Goal: Task Accomplishment & Management: Complete application form

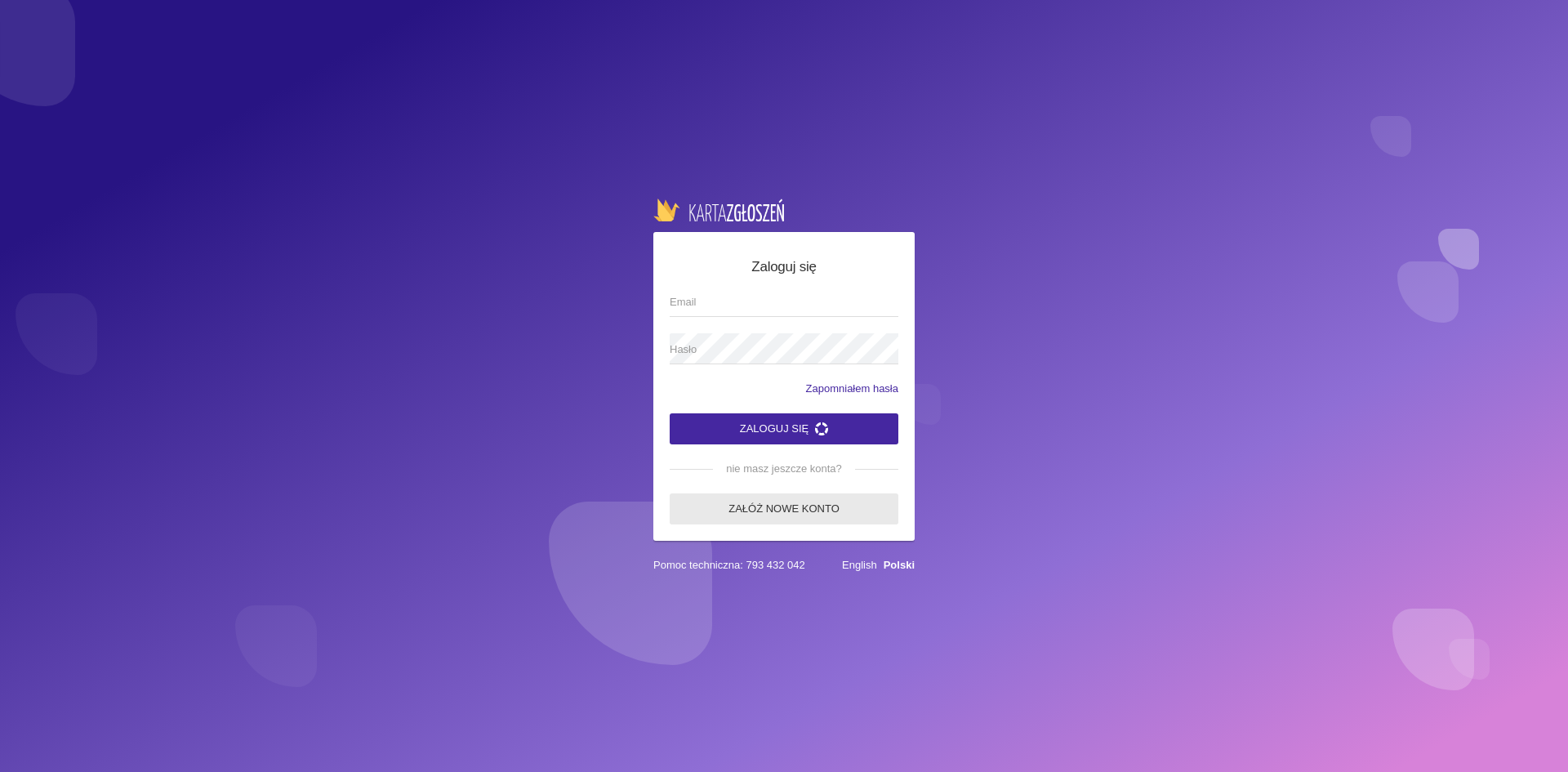
click at [763, 508] on link "Załóż nowe konto" at bounding box center [784, 508] width 229 height 31
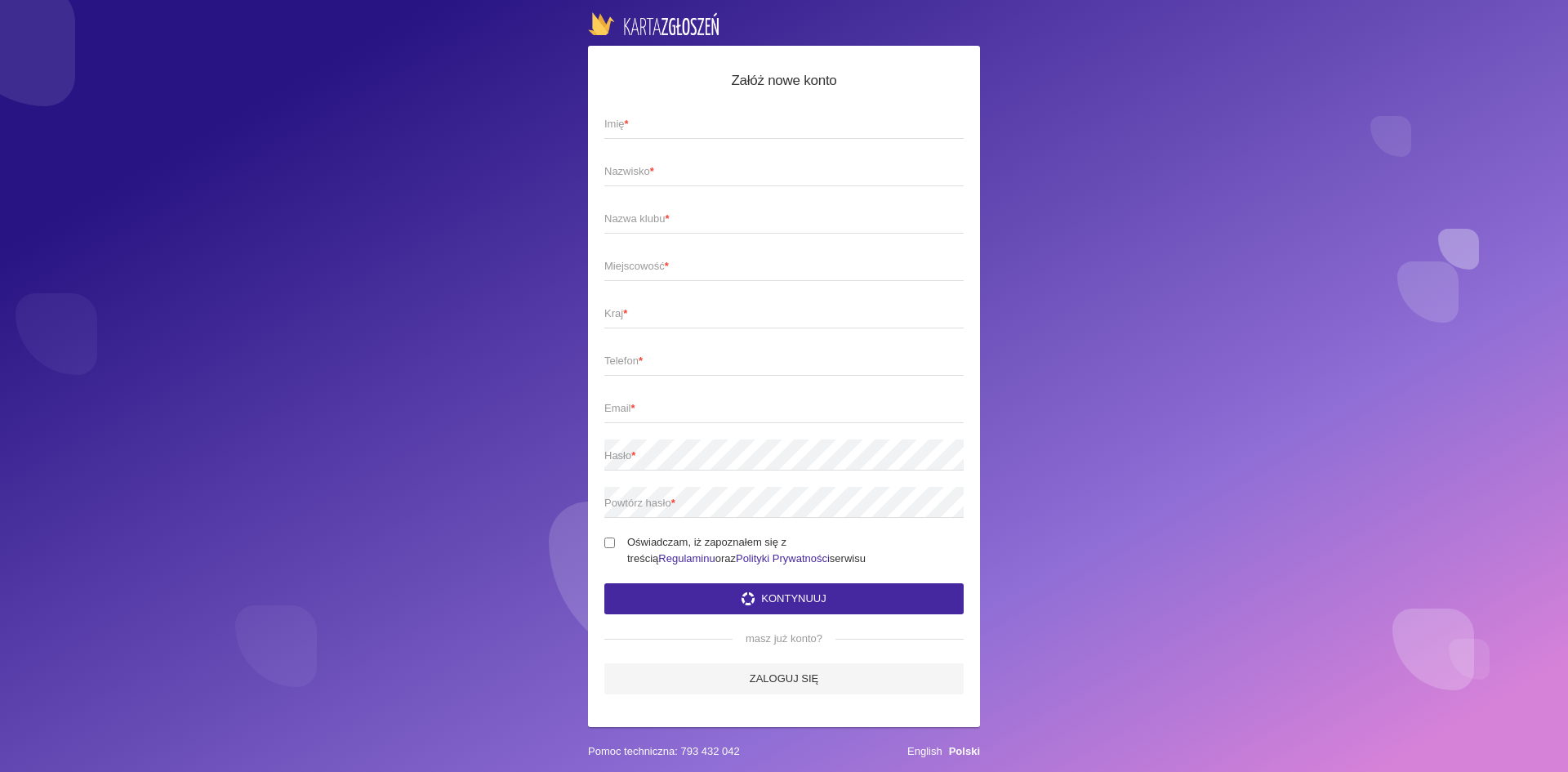
click at [642, 130] on span "Imię *" at bounding box center [776, 124] width 343 height 17
click at [642, 130] on input "Imię *" at bounding box center [784, 123] width 359 height 31
type input "[PERSON_NAME]"
click at [638, 164] on span "Nazwisko *" at bounding box center [776, 172] width 343 height 17
click at [638, 162] on input "Nazwisko *" at bounding box center [784, 170] width 359 height 31
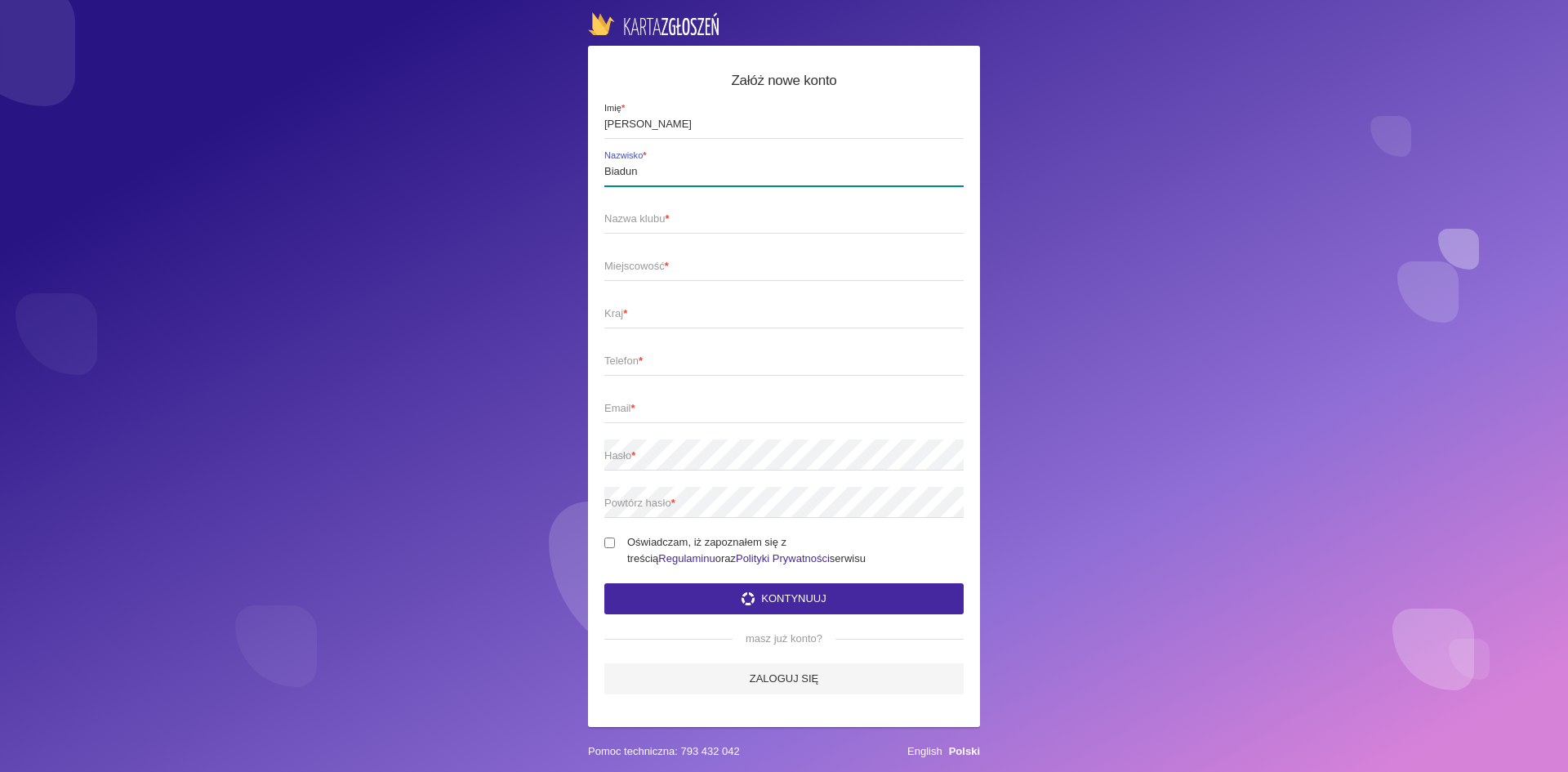
type input "Biadun"
click at [648, 215] on span "Nazwa klubu *" at bounding box center [776, 219] width 343 height 17
click at [648, 215] on input "Nazwa klubu *" at bounding box center [784, 218] width 359 height 31
